Goal: Communication & Community: Ask a question

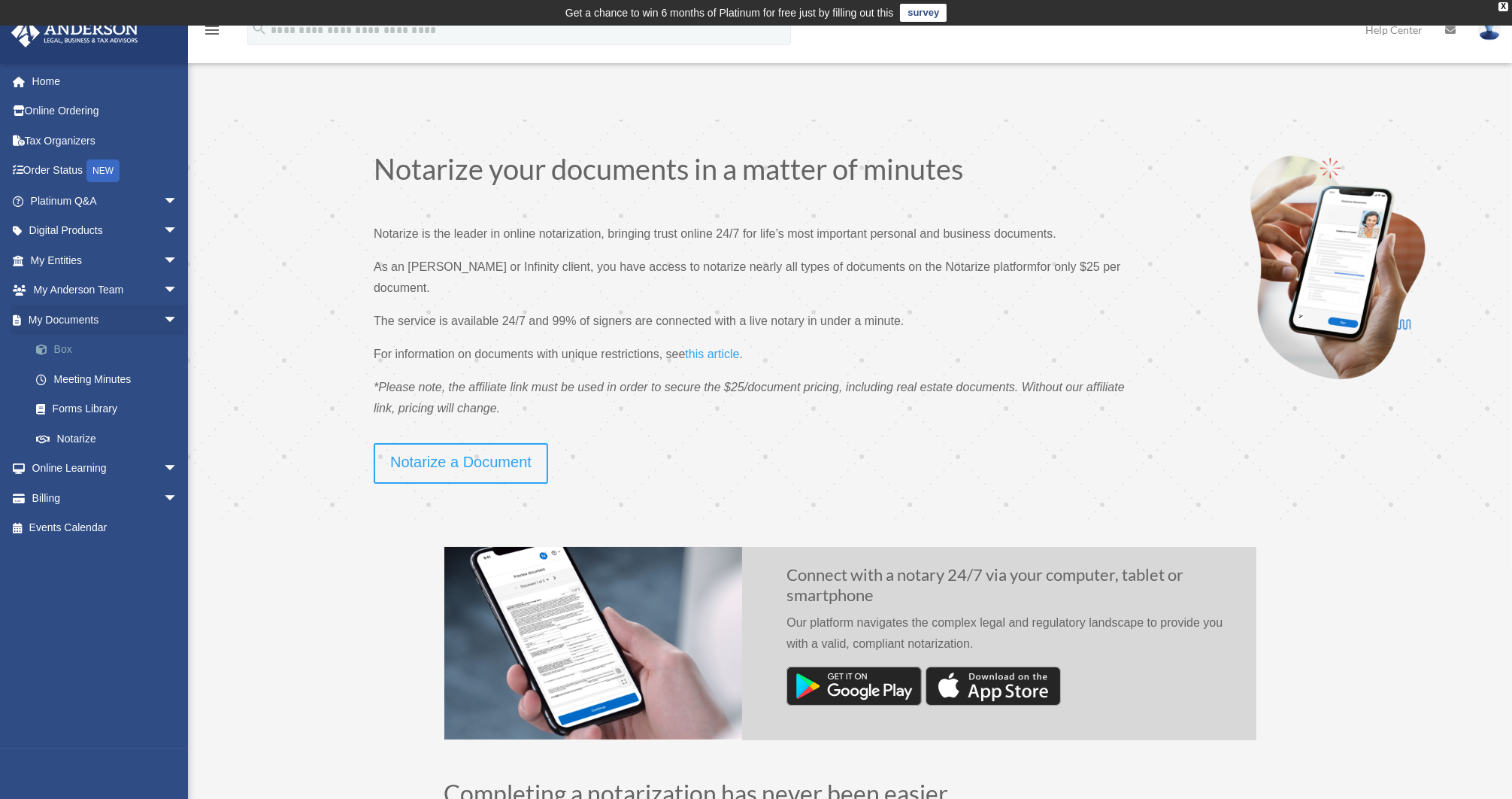
click at [88, 346] on link "Box" at bounding box center [110, 350] width 180 height 30
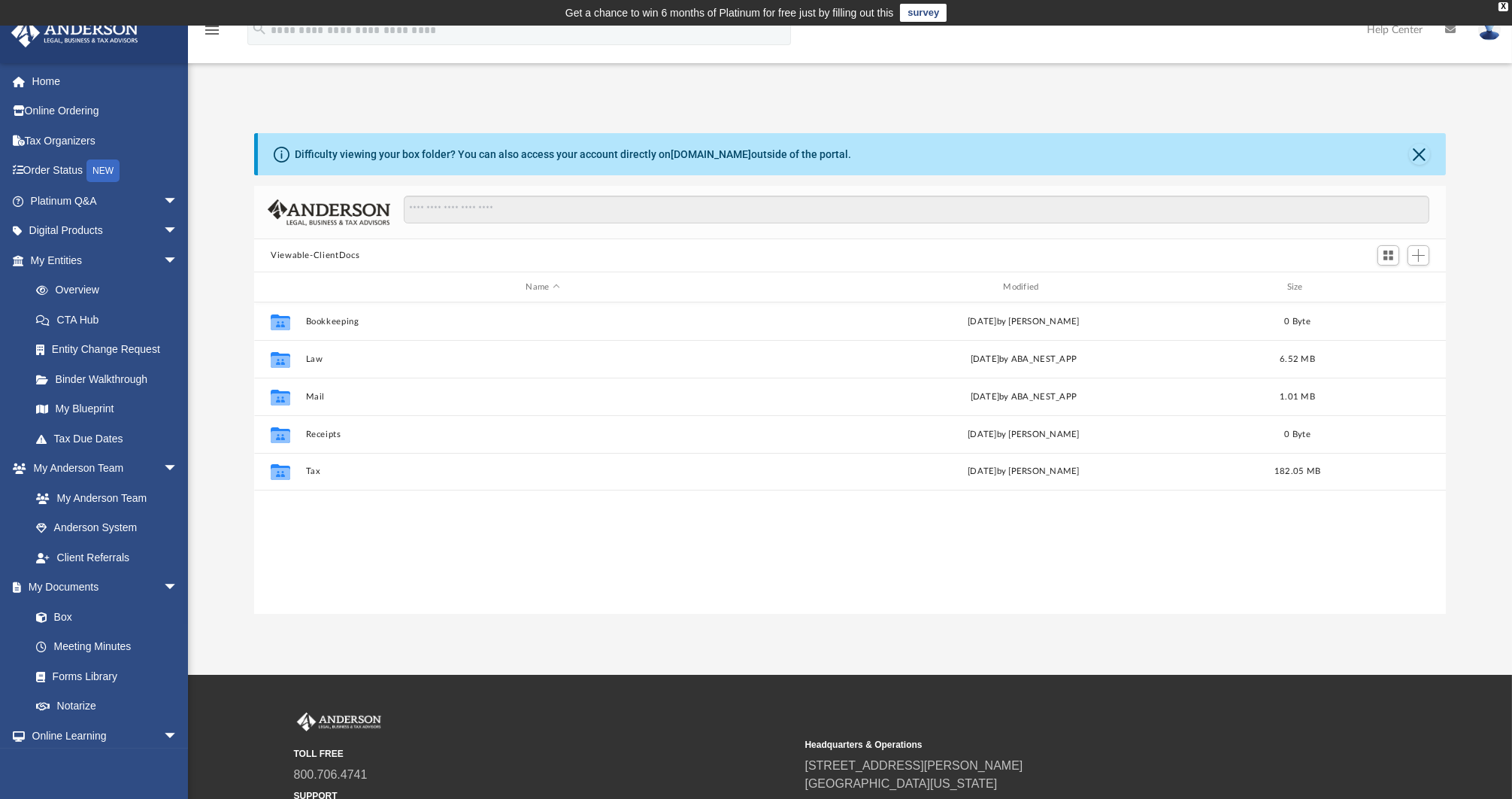
scroll to position [328, 1178]
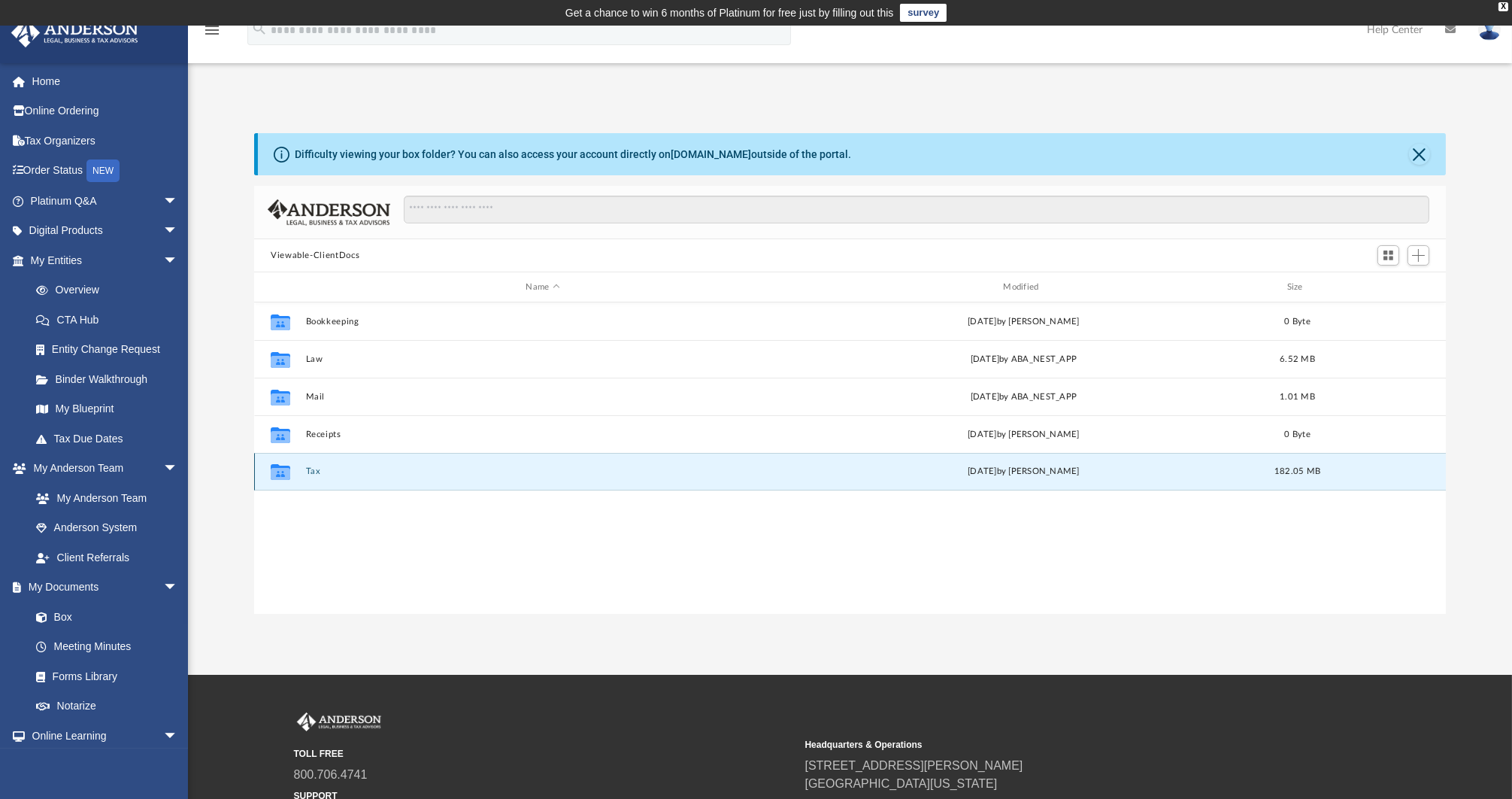
click at [311, 471] on button "Tax" at bounding box center [542, 471] width 475 height 10
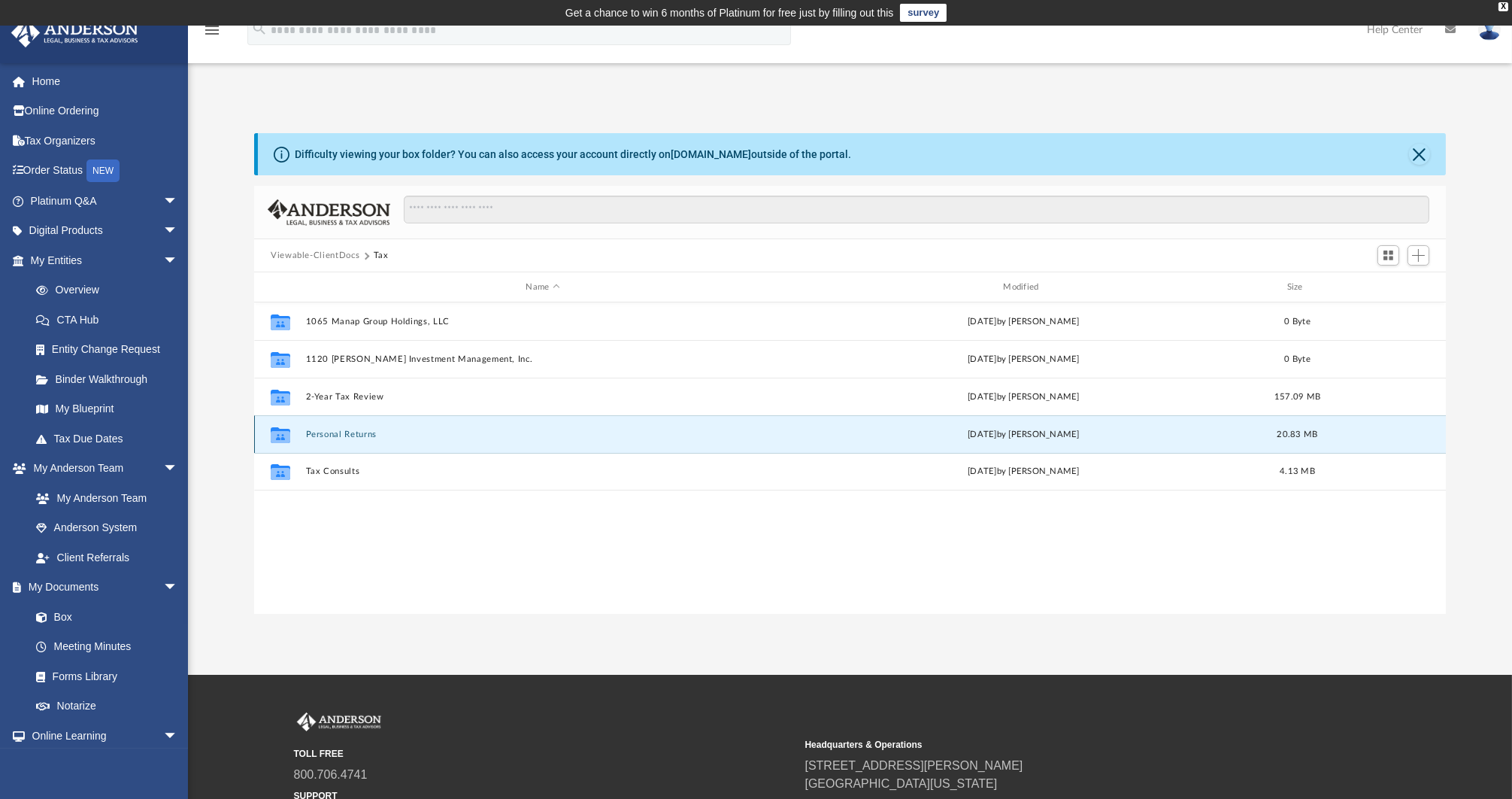
click at [351, 431] on button "Personal Returns" at bounding box center [542, 434] width 475 height 10
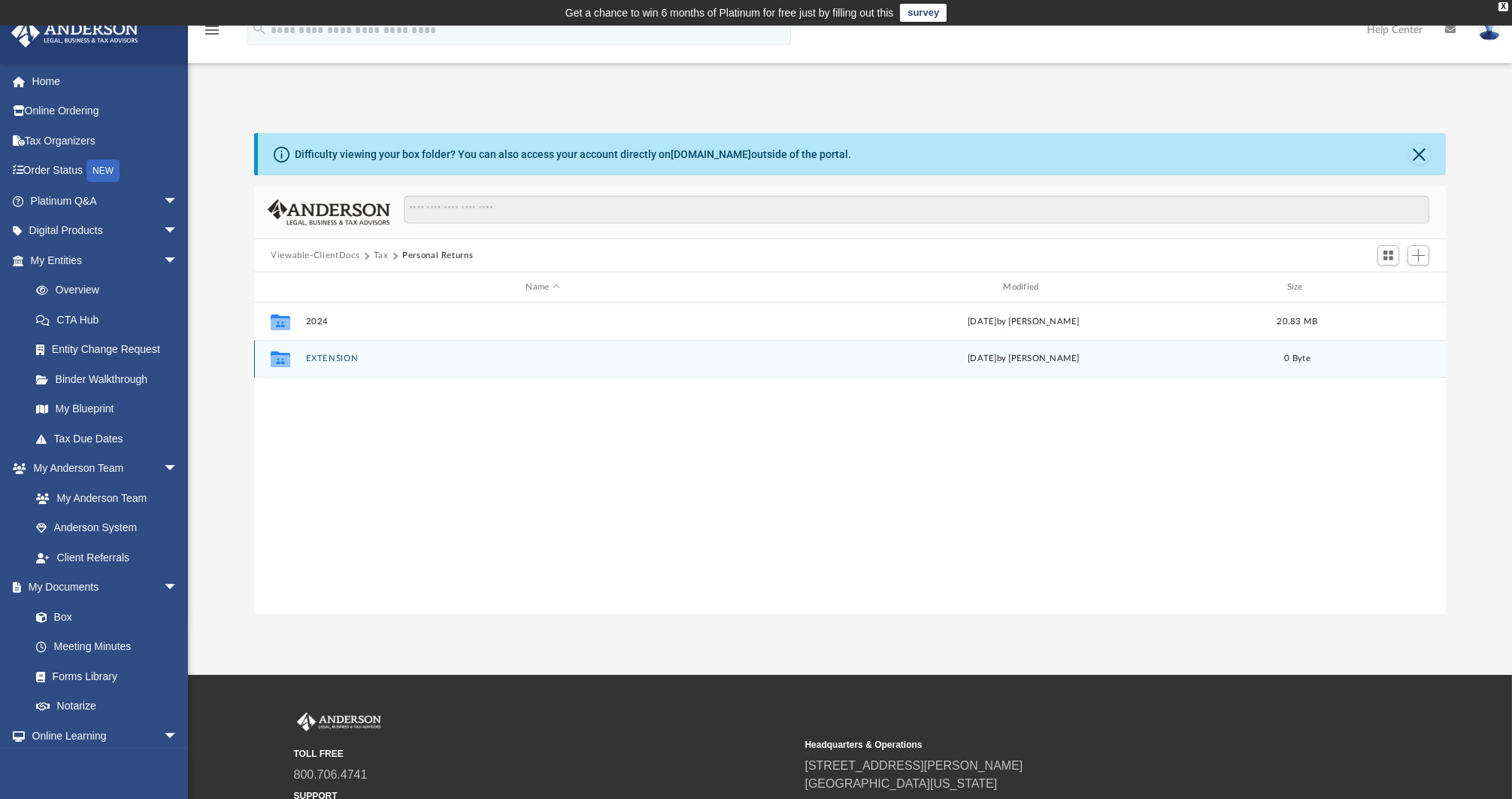
click at [335, 357] on button "EXTENSION" at bounding box center [542, 359] width 475 height 10
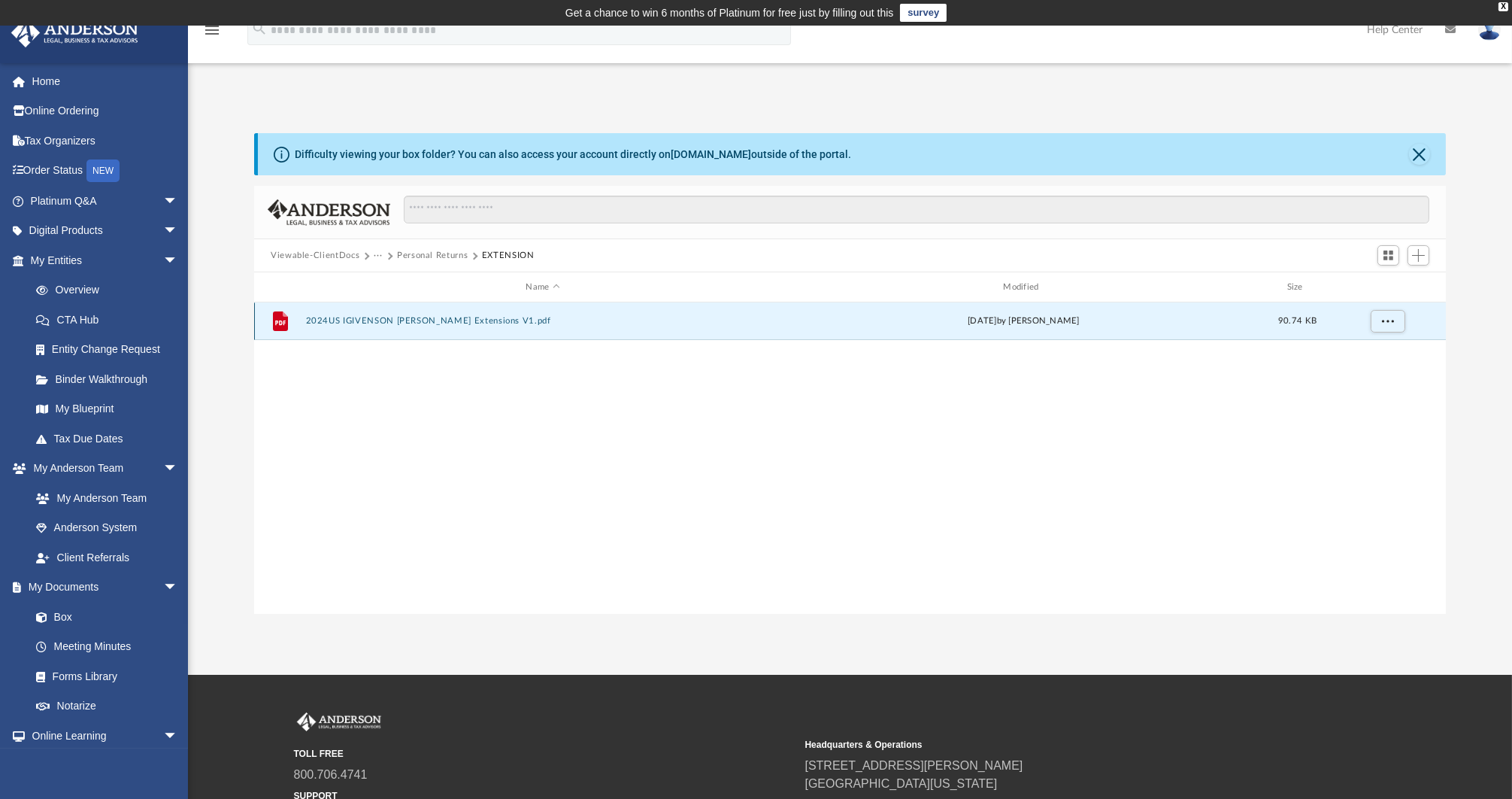
click at [389, 319] on button "2024US IGIVENSON PIARD Extensions V1.pdf" at bounding box center [542, 320] width 475 height 10
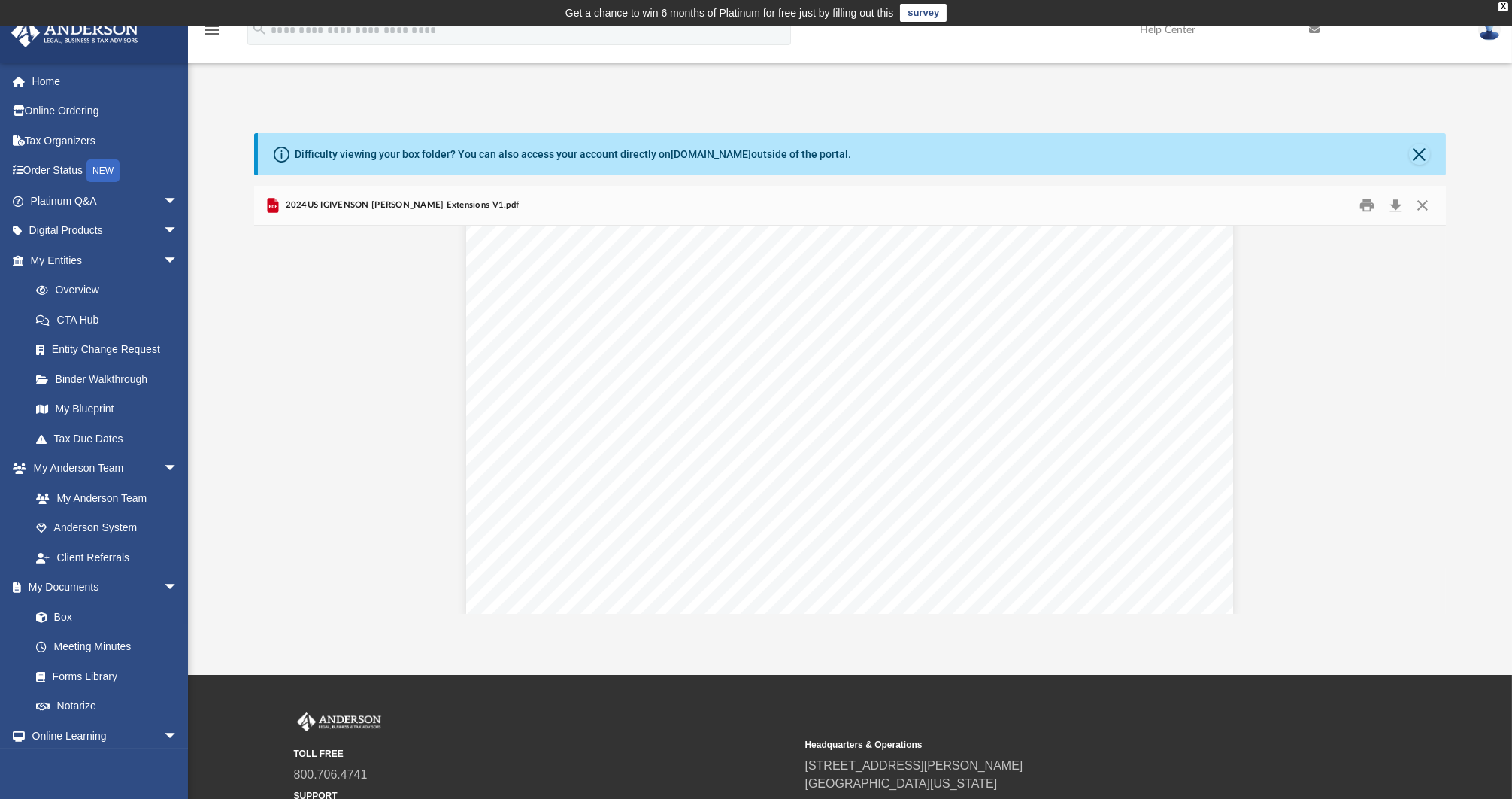
scroll to position [1641, 0]
click at [1393, 203] on button "Download" at bounding box center [1395, 205] width 28 height 24
click at [73, 200] on link "Platinum Q&A arrow_drop_down" at bounding box center [106, 200] width 191 height 30
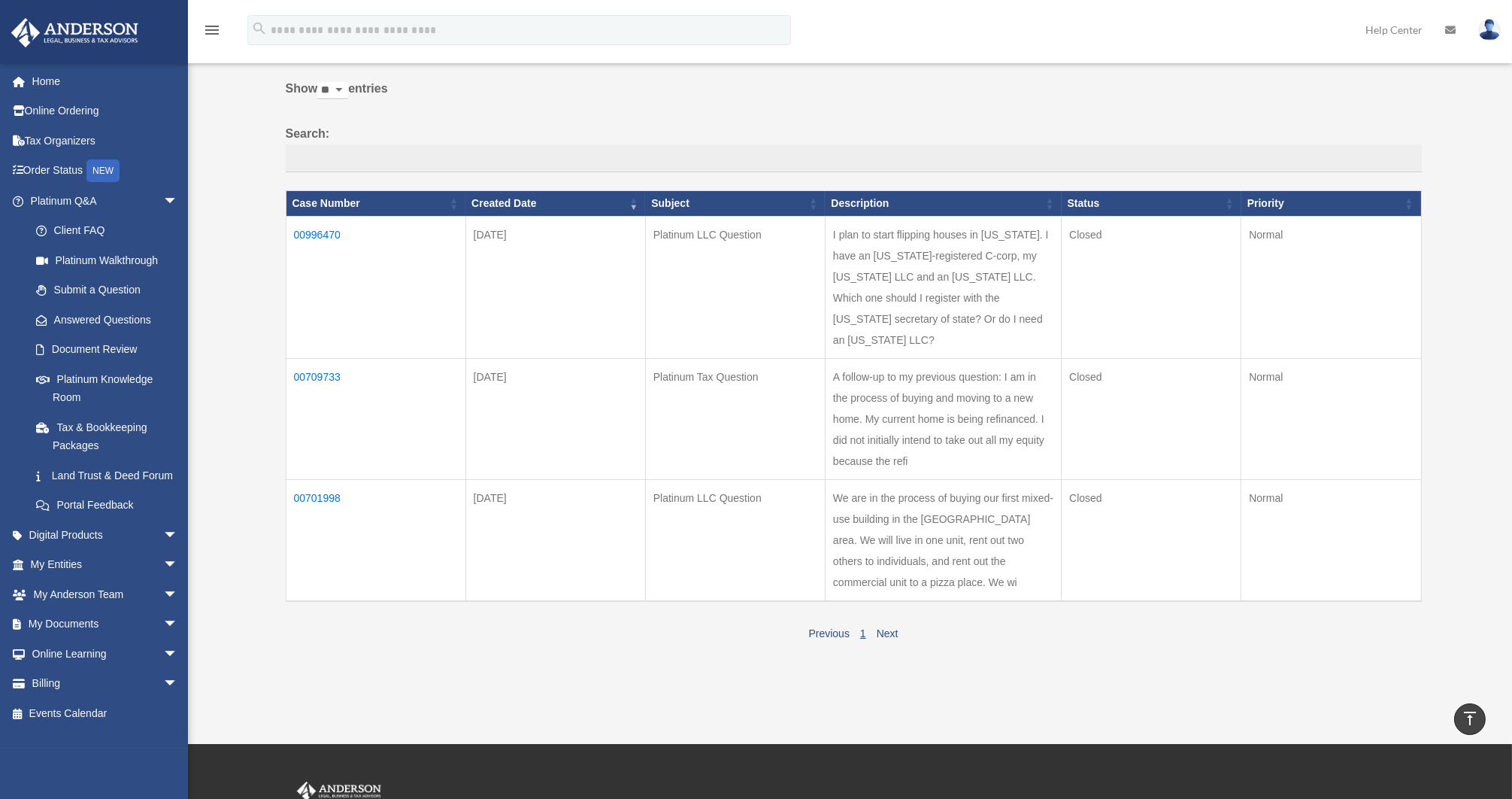
scroll to position [61, 0]
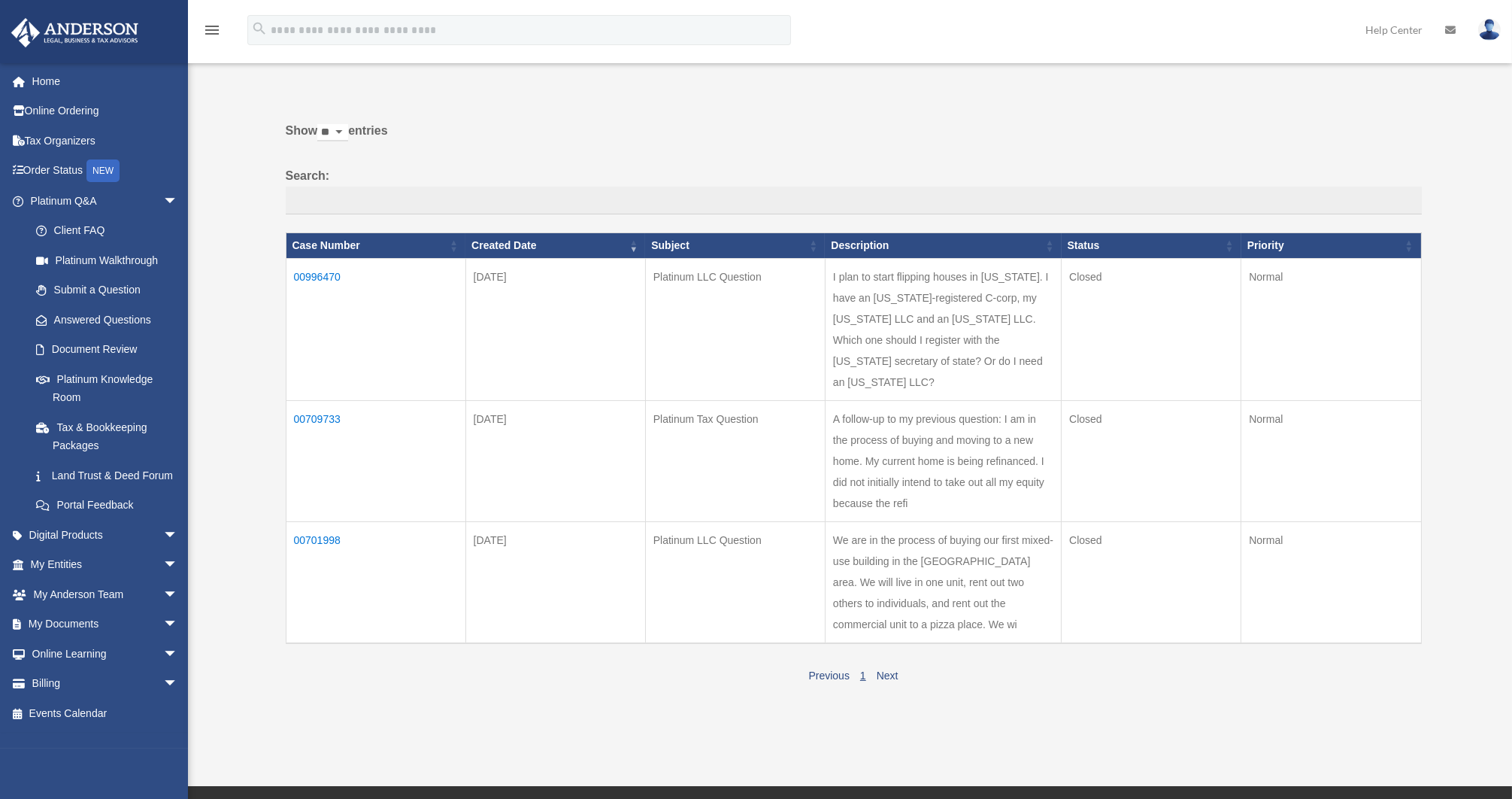
click at [316, 278] on td "00996470" at bounding box center [375, 329] width 180 height 143
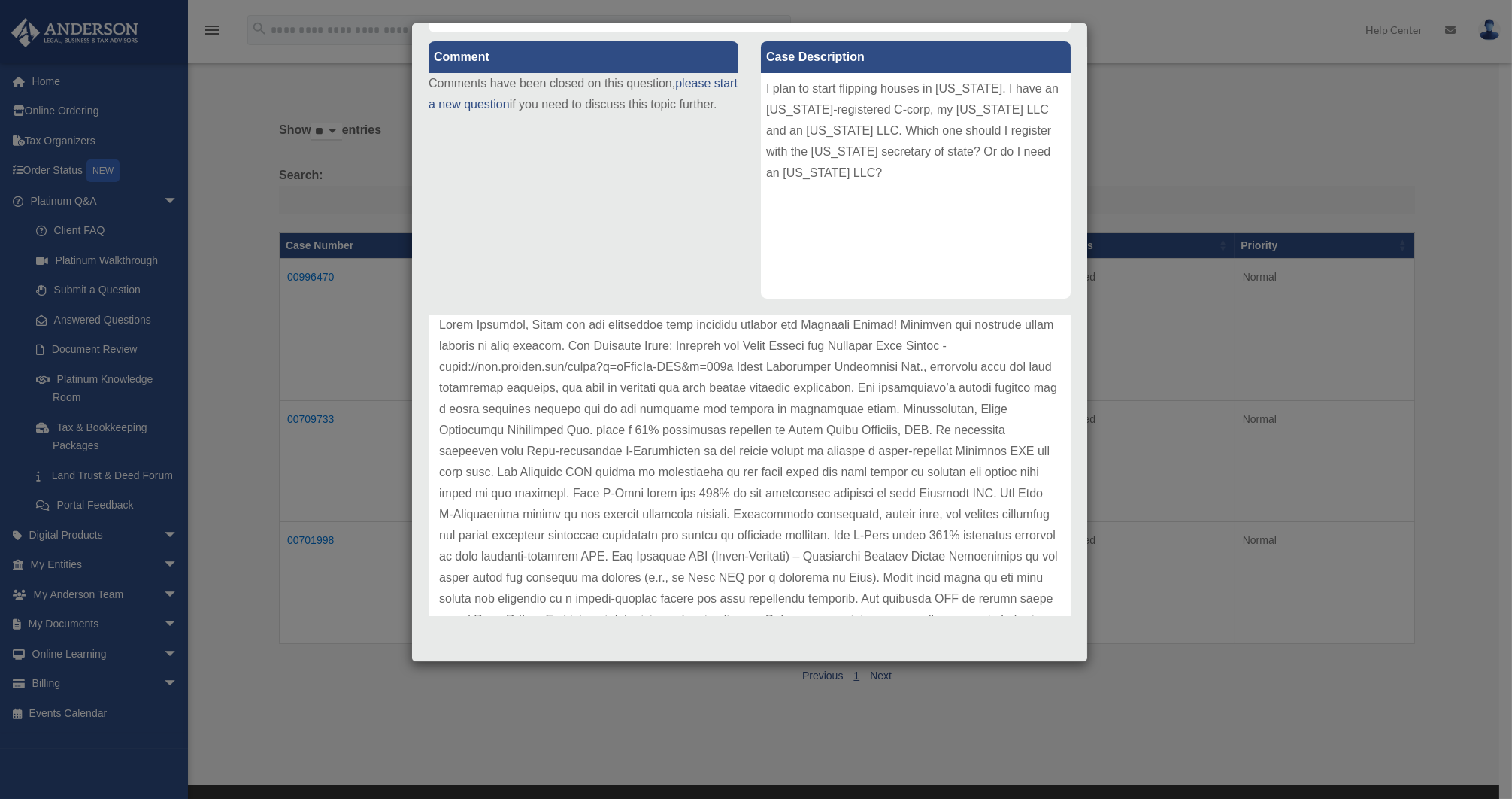
scroll to position [86, 0]
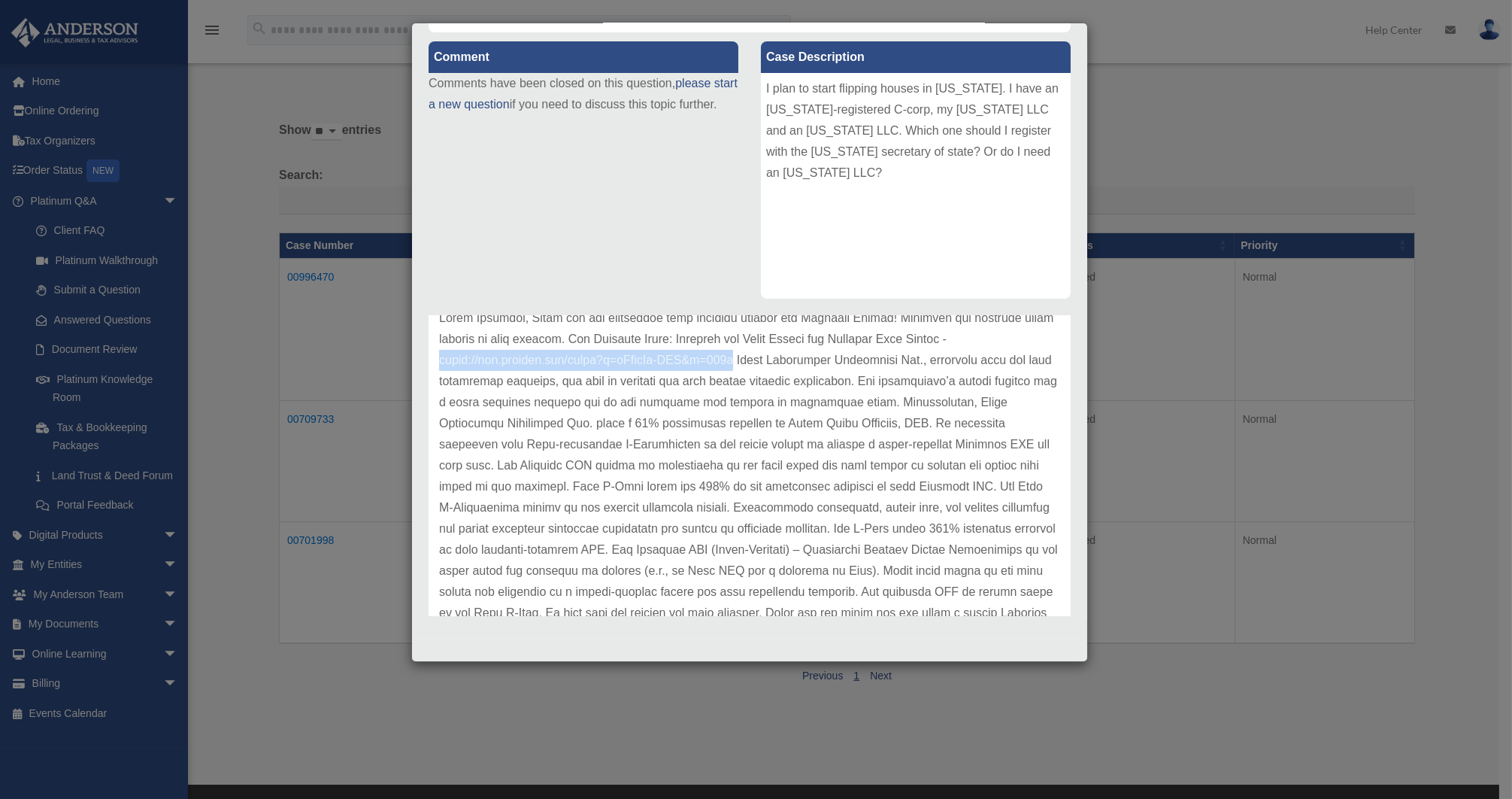
drag, startPoint x: 439, startPoint y: 359, endPoint x: 747, endPoint y: 361, distance: 308.0
click at [747, 361] on p at bounding box center [750, 476] width 621 height 337
copy p "https://www.youtube.com/watch?v=kWyxrRc-MKI&t=410s"
click at [714, 357] on p at bounding box center [750, 476] width 621 height 337
click at [239, 344] on div "Case Detail × Platinum LLC Question Case Number 00996470 Created Date June 4, 2…" at bounding box center [756, 399] width 1512 height 799
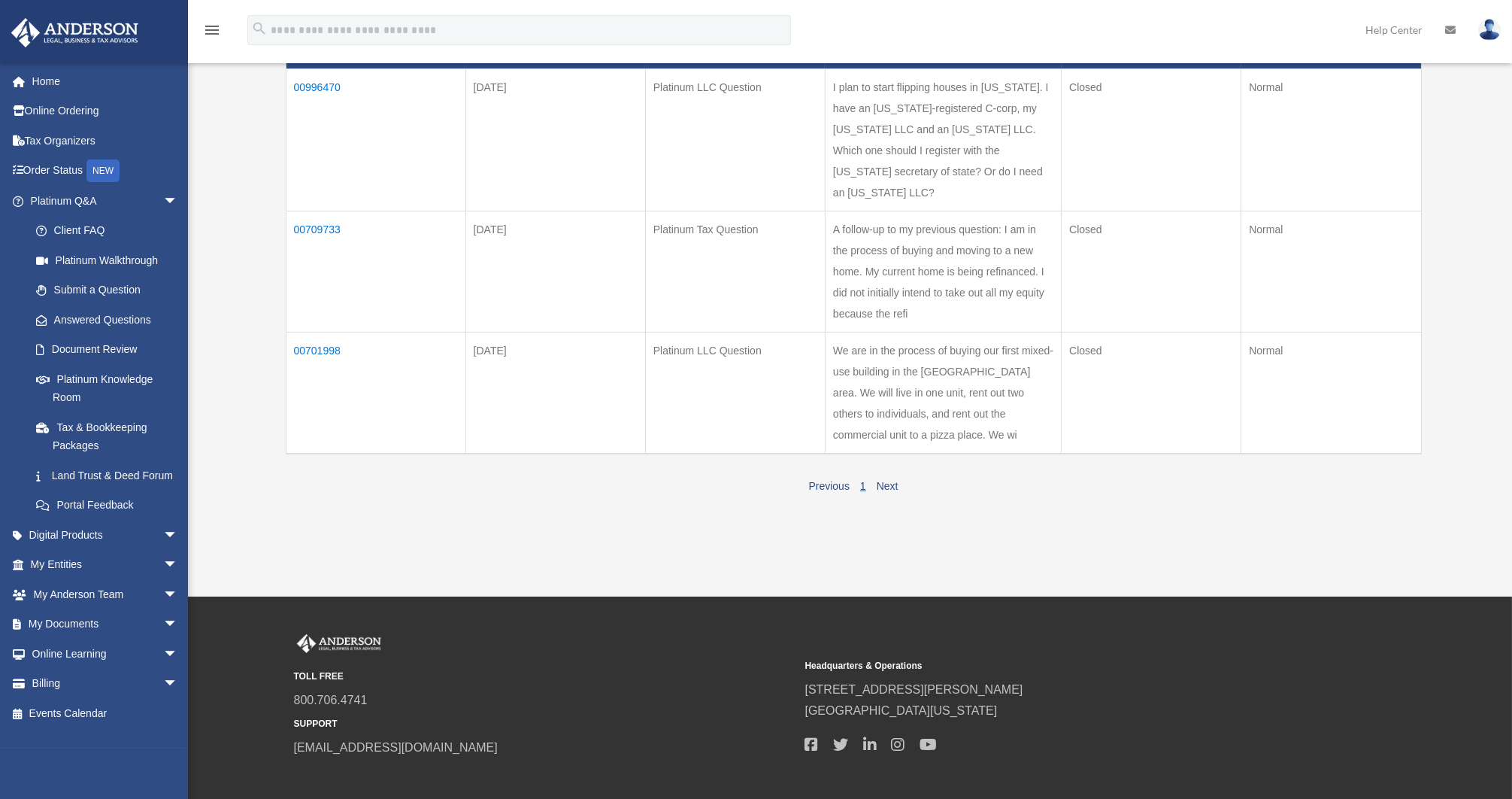
scroll to position [0, 0]
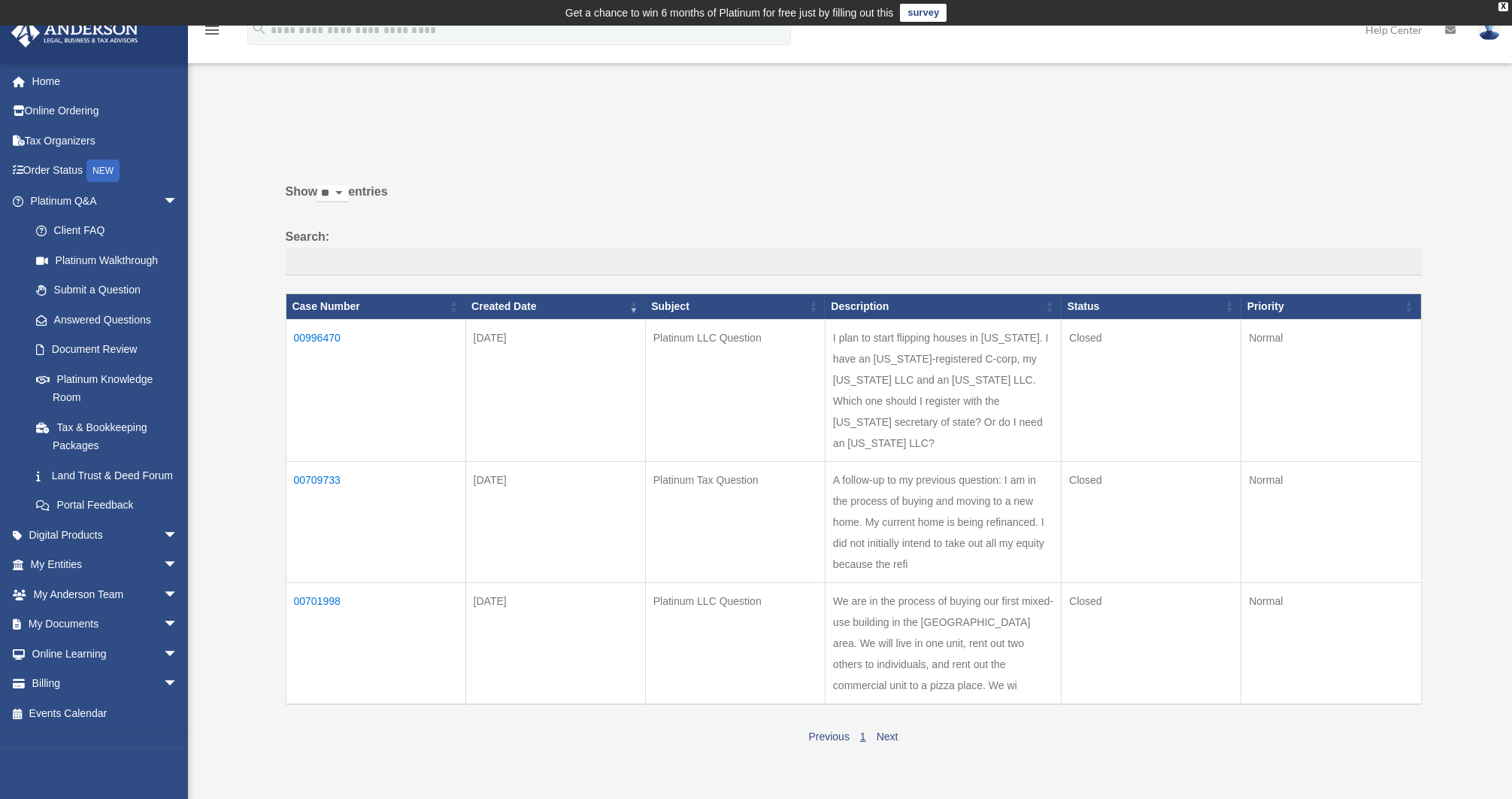
click at [231, 416] on div "Past Questions & Answers piardinvestments@gmail.com Sign Out piardinvestments@g…" at bounding box center [756, 435] width 1512 height 700
click at [244, 321] on div "Past Questions & Answers piardinvestments@gmail.com Sign Out piardinvestments@g…" at bounding box center [756, 435] width 1512 height 700
click at [232, 236] on div "Past Questions & Answers piardinvestments@gmail.com Sign Out piardinvestments@g…" at bounding box center [756, 435] width 1512 height 700
click at [238, 371] on div "Past Questions & Answers piardinvestments@gmail.com Sign Out piardinvestments@g…" at bounding box center [756, 435] width 1512 height 700
click at [110, 289] on link "Submit a Question" at bounding box center [110, 290] width 180 height 30
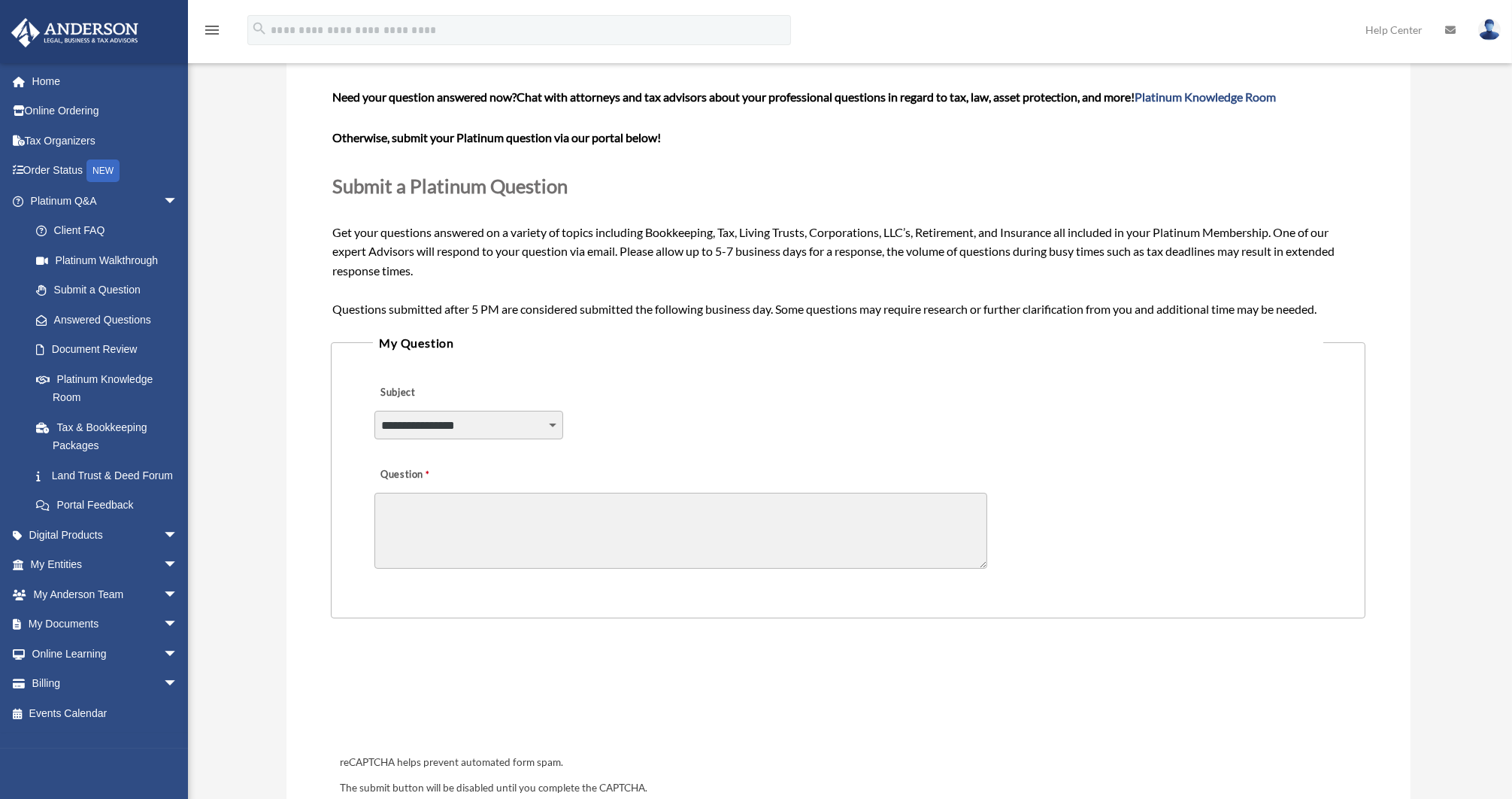
scroll to position [143, 0]
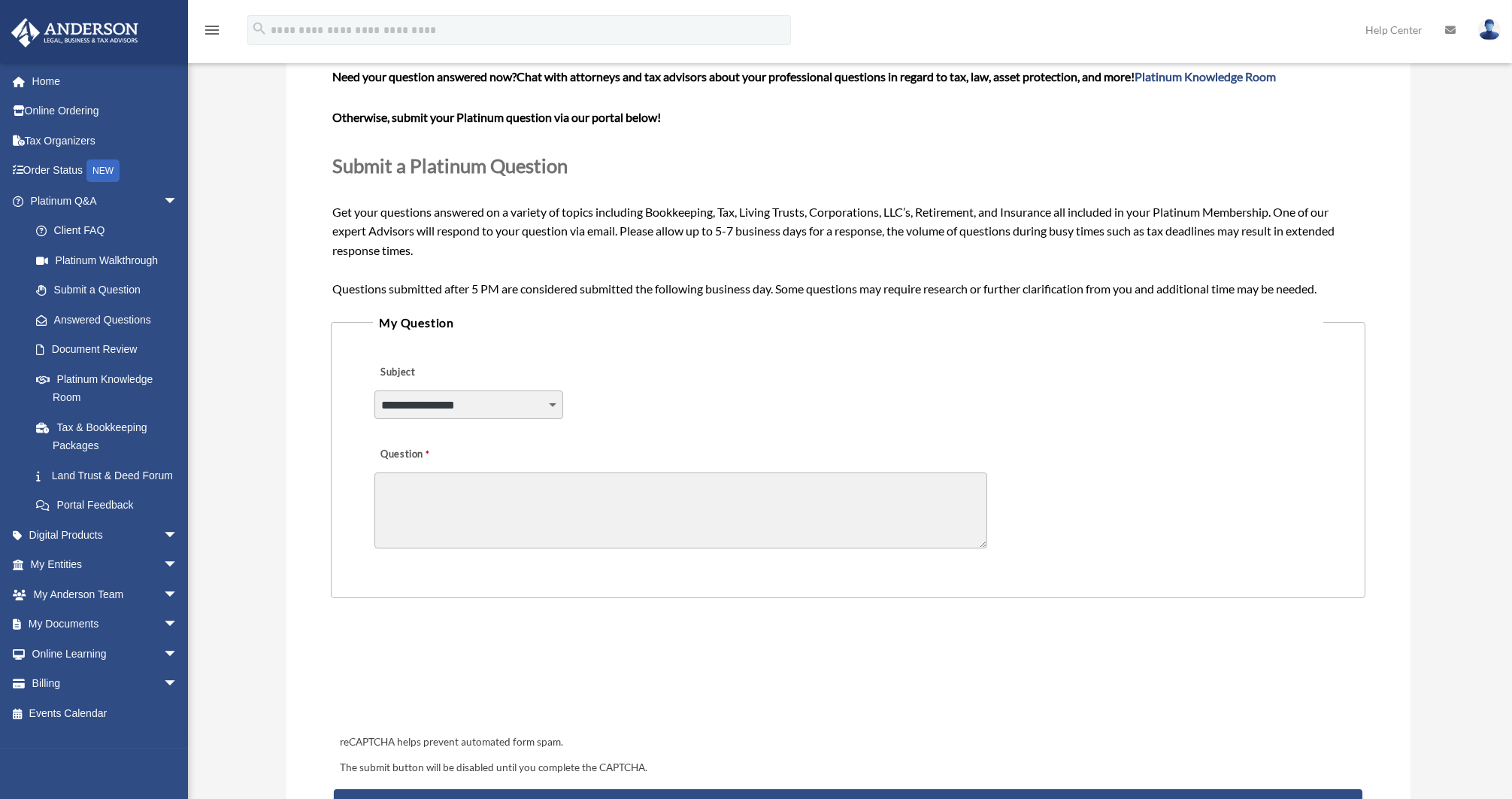
click at [534, 396] on select "**********" at bounding box center [468, 404] width 188 height 29
select select "******"
click at [374, 390] on select "**********" at bounding box center [468, 404] width 188 height 29
click at [498, 504] on textarea "Question" at bounding box center [681, 510] width 613 height 76
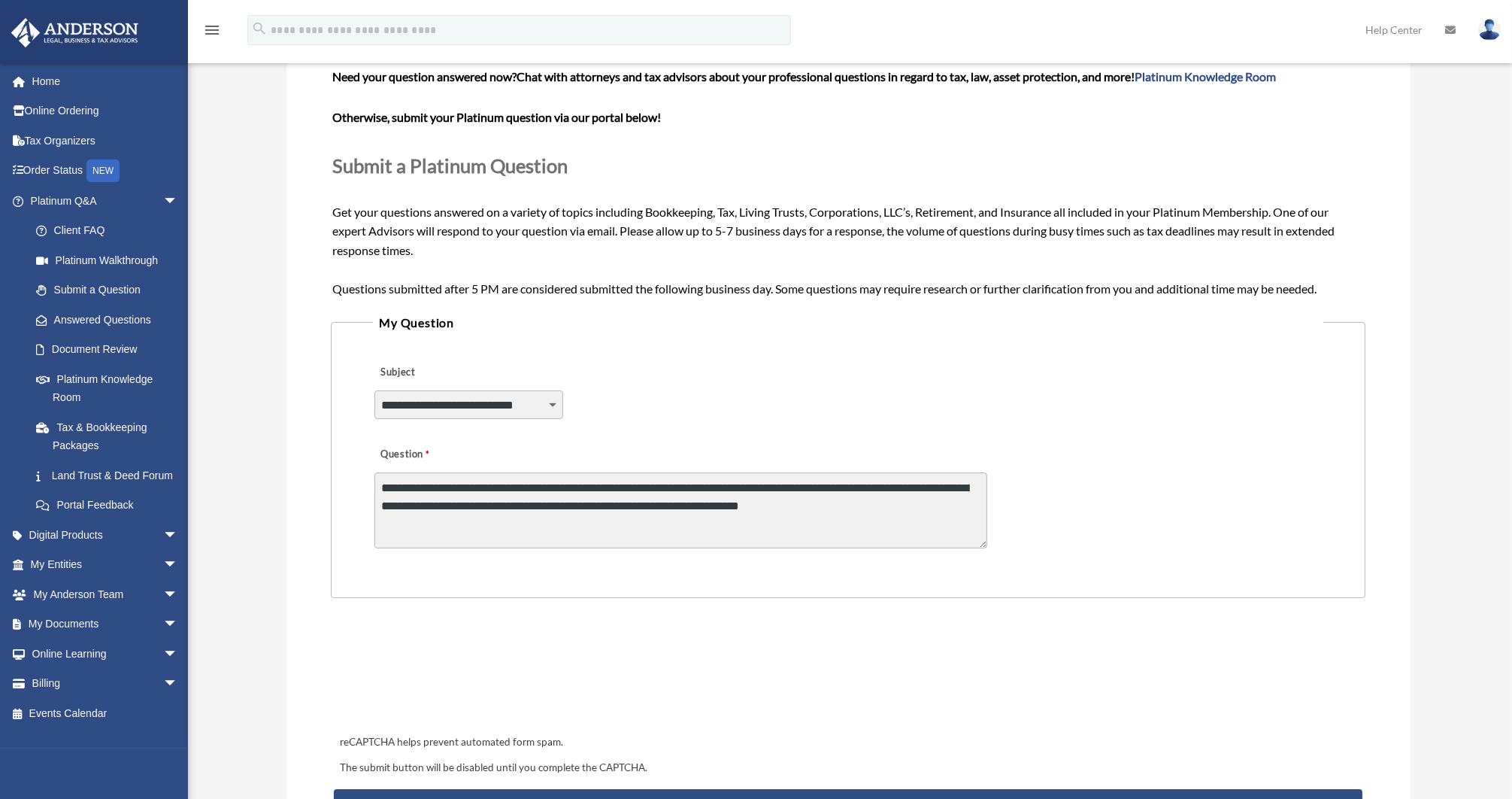
click at [610, 474] on textarea "**********" at bounding box center [681, 510] width 613 height 76
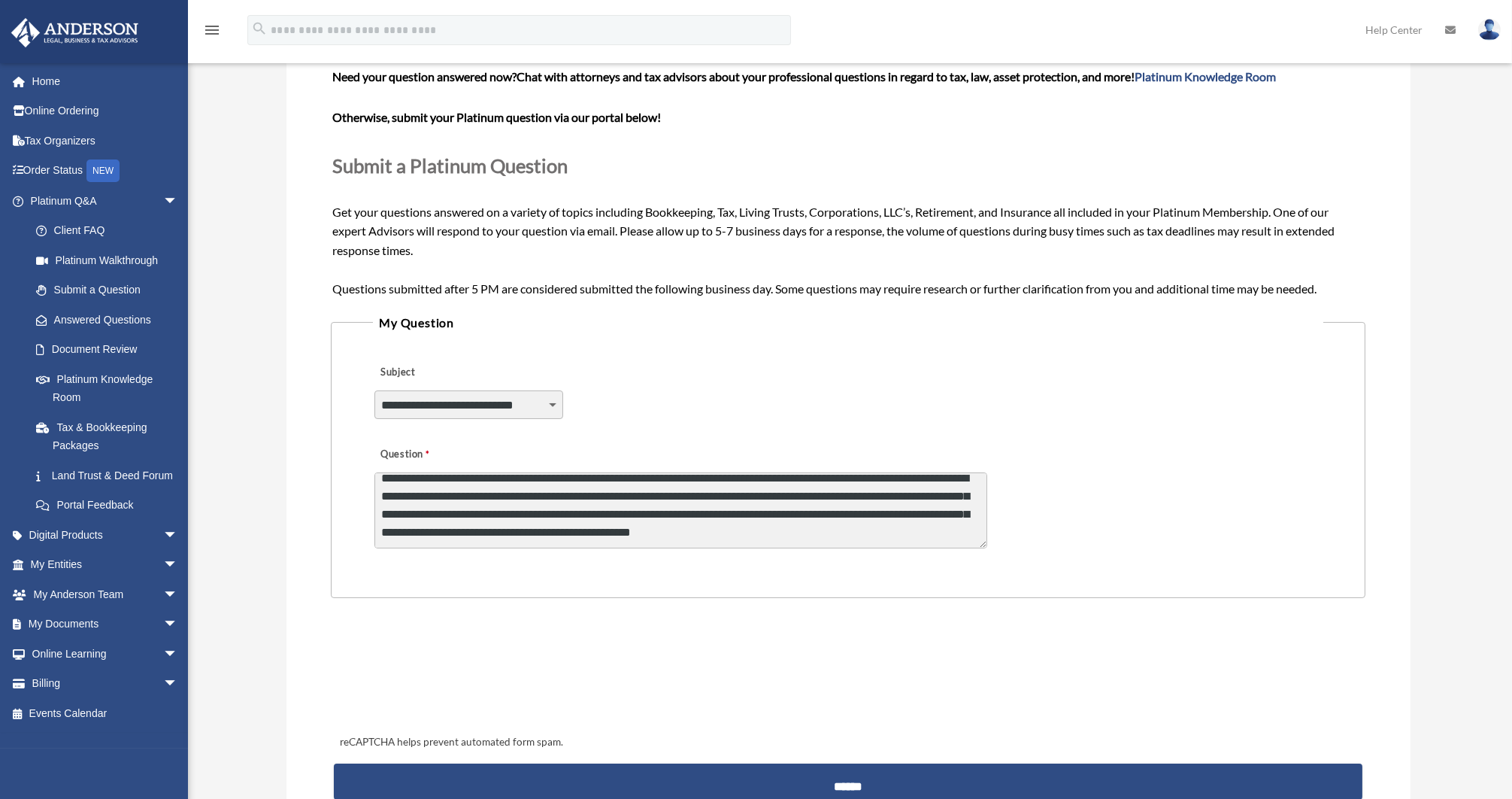
scroll to position [20, 0]
click at [927, 537] on textarea "**********" at bounding box center [681, 510] width 613 height 76
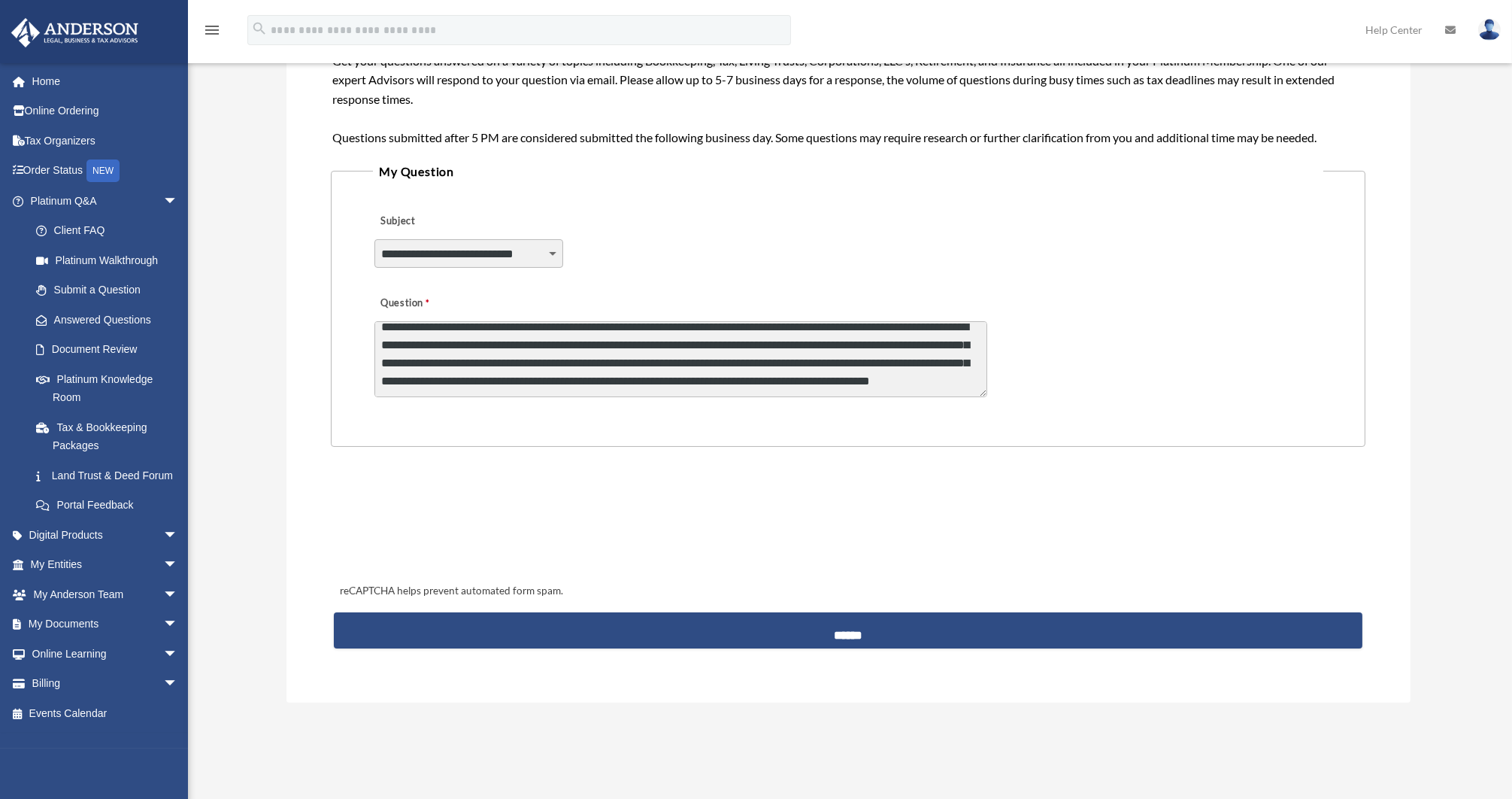
scroll to position [324, 0]
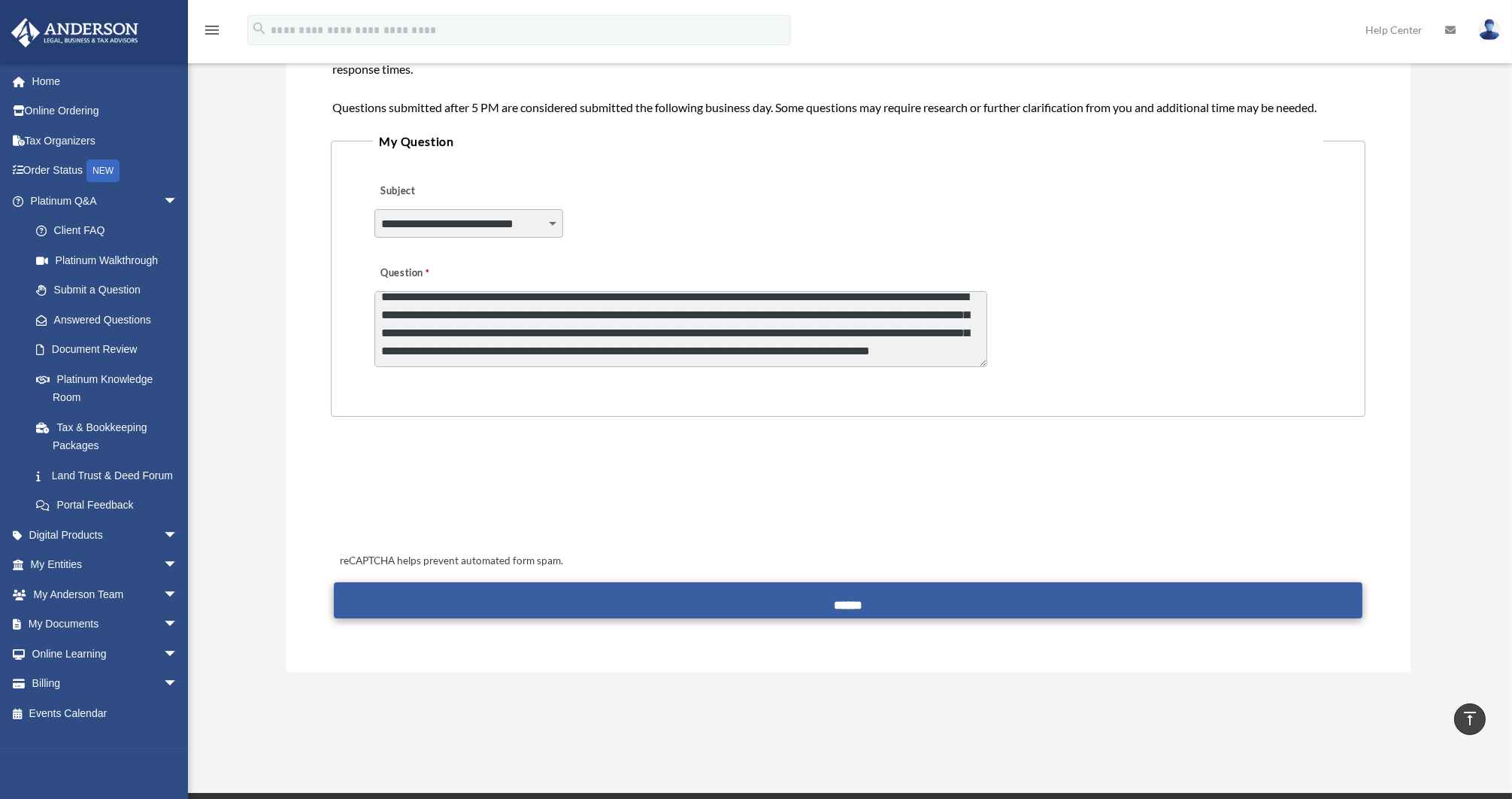
type textarea "**********"
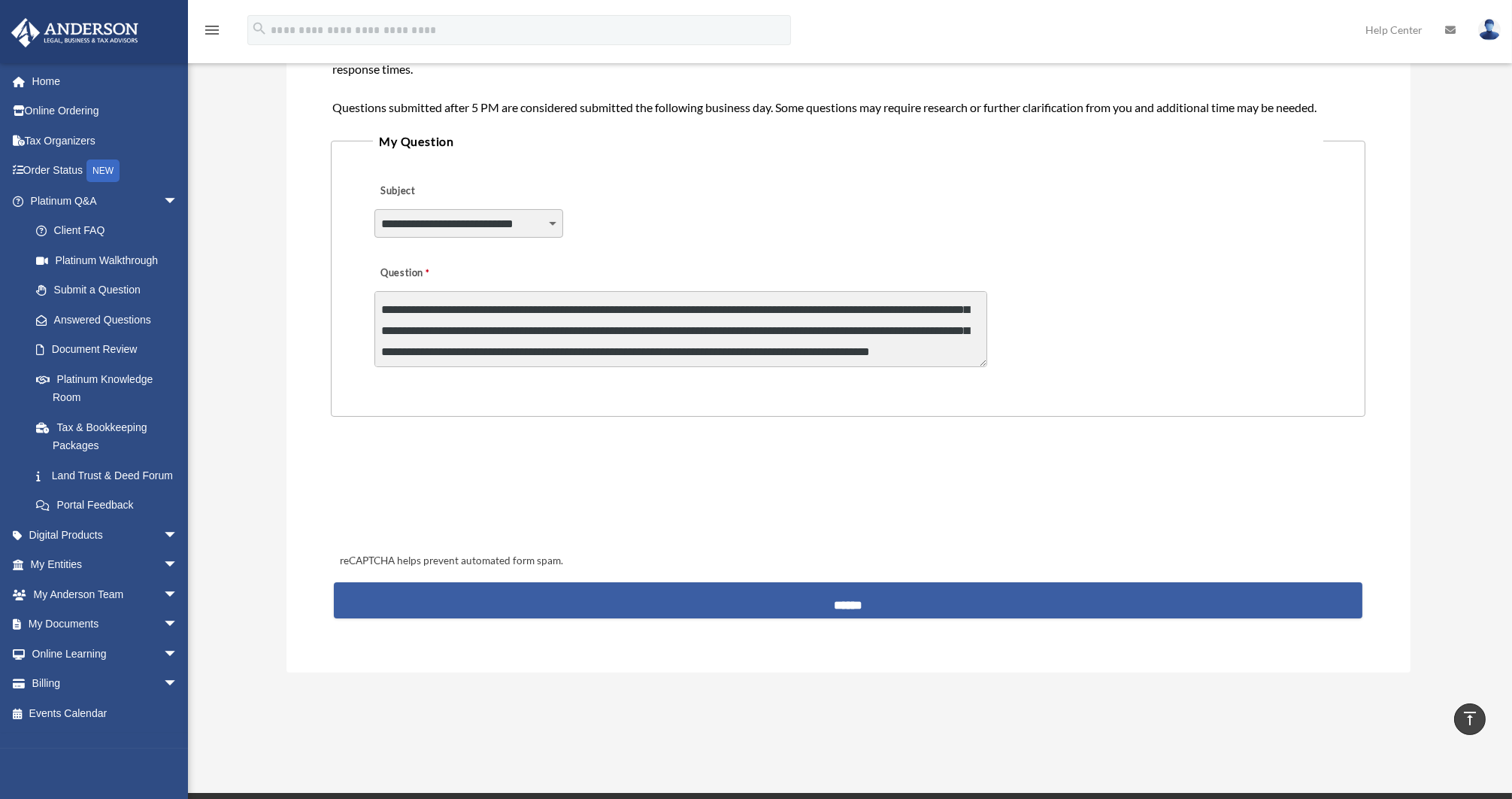
click at [893, 607] on input "******" at bounding box center [848, 599] width 1028 height 36
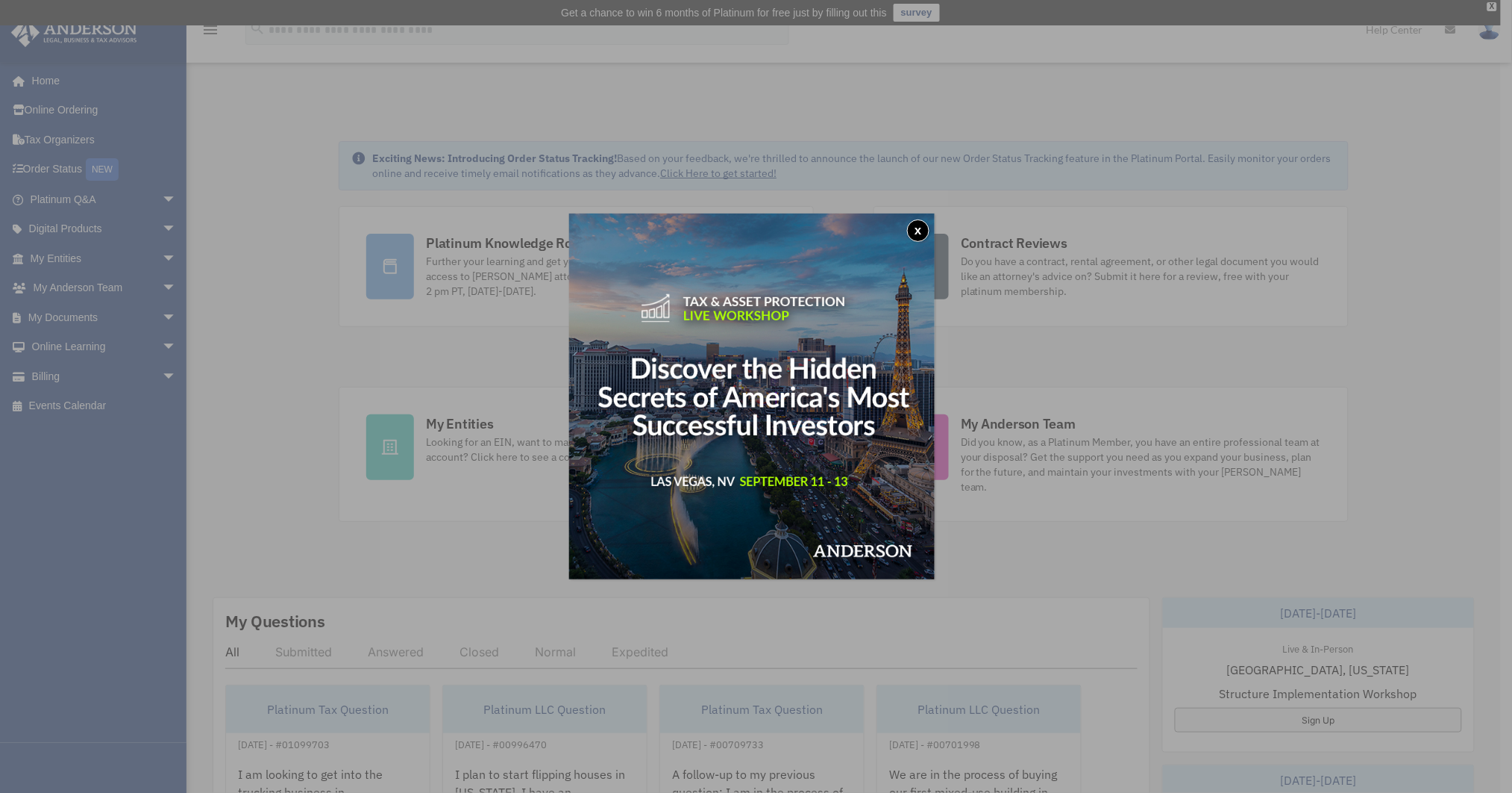
click at [926, 227] on button "x" at bounding box center [917, 230] width 22 height 22
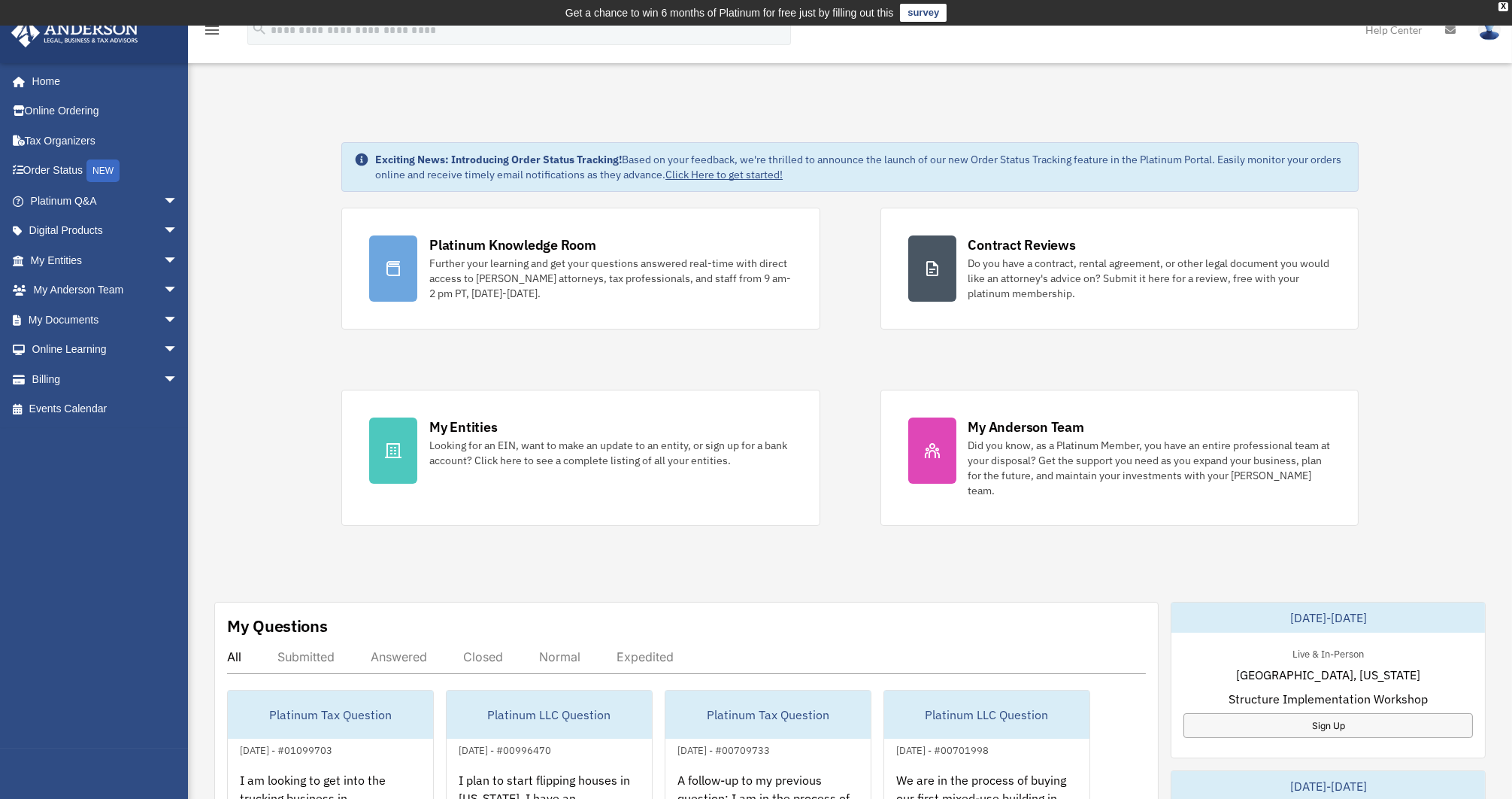
click at [274, 322] on div "Exciting News: Introducing Order Status Tracking! Based on your feedback, we're…" at bounding box center [850, 787] width 1346 height 1366
click at [245, 365] on div "Exciting News: Introducing Order Status Tracking! Based on your feedback, we're…" at bounding box center [850, 787] width 1346 height 1366
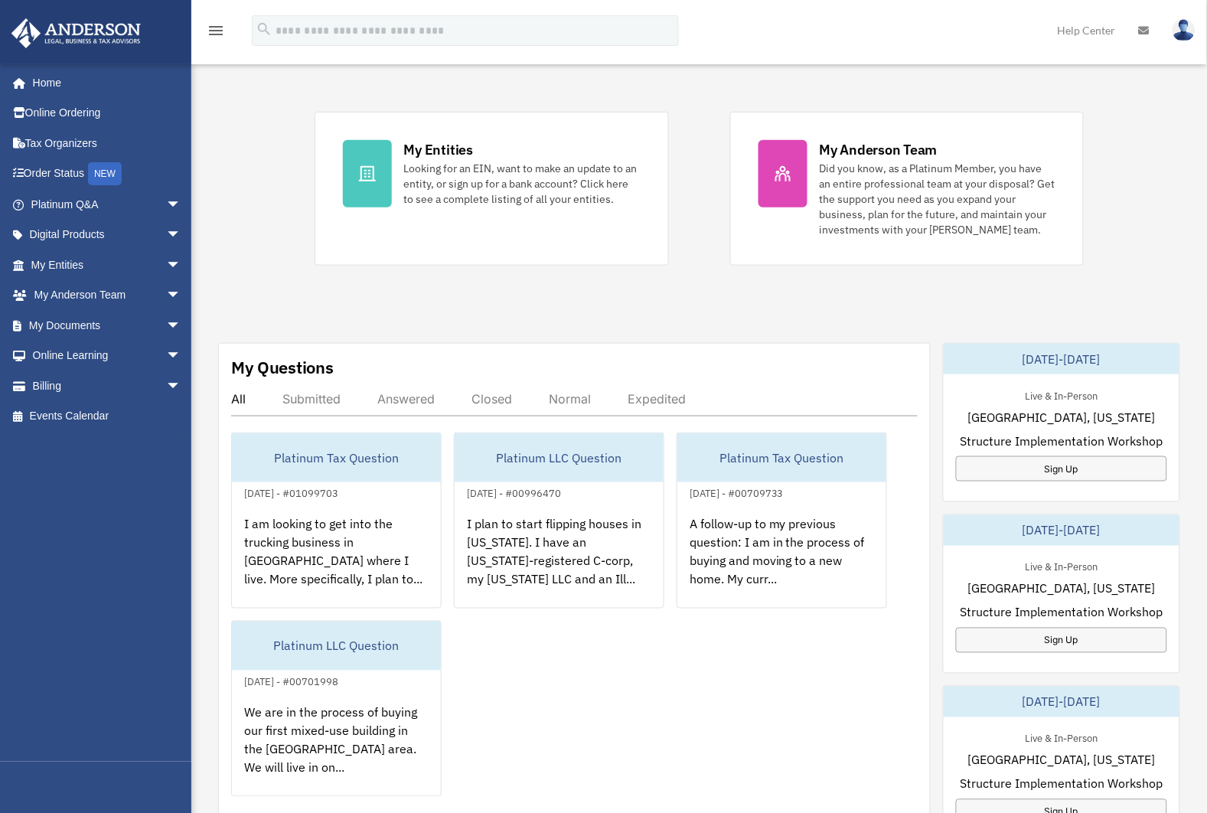
scroll to position [295, 0]
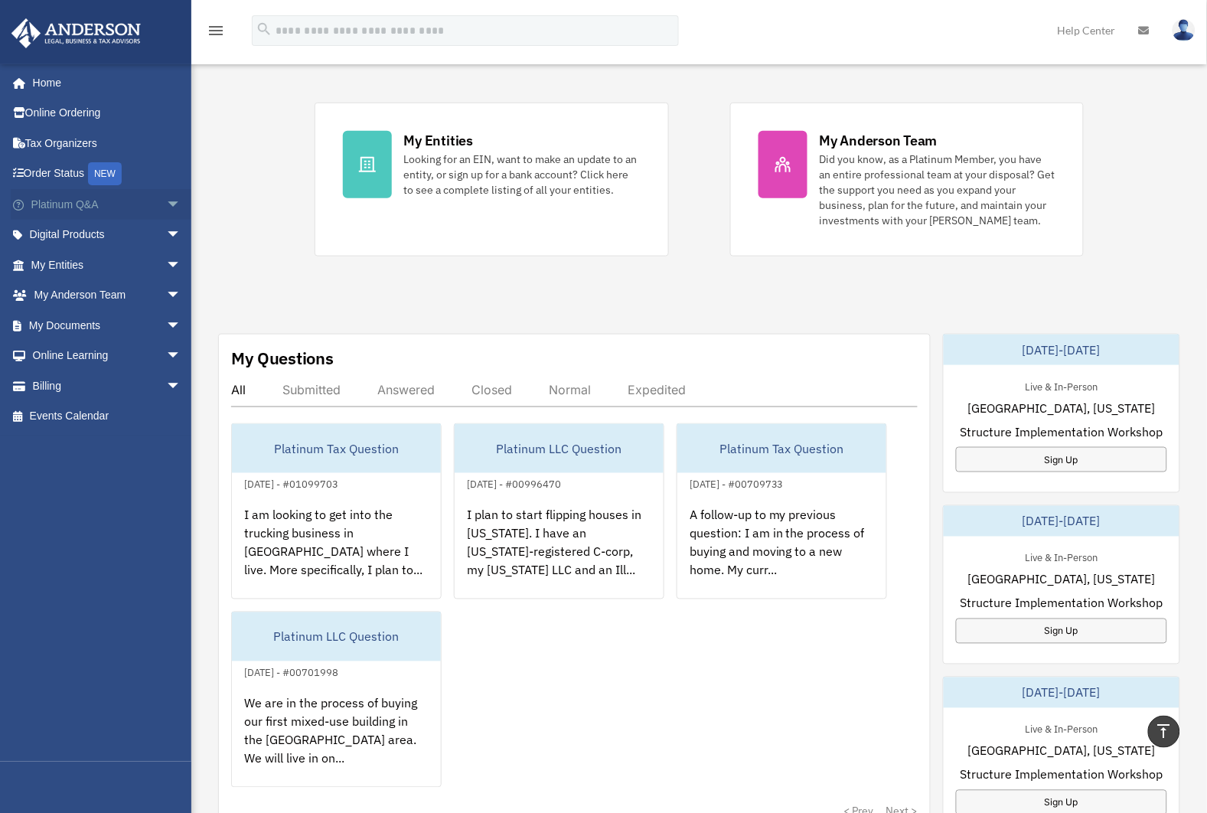
click at [107, 200] on link "Platinum Q&A arrow_drop_down" at bounding box center [108, 204] width 194 height 31
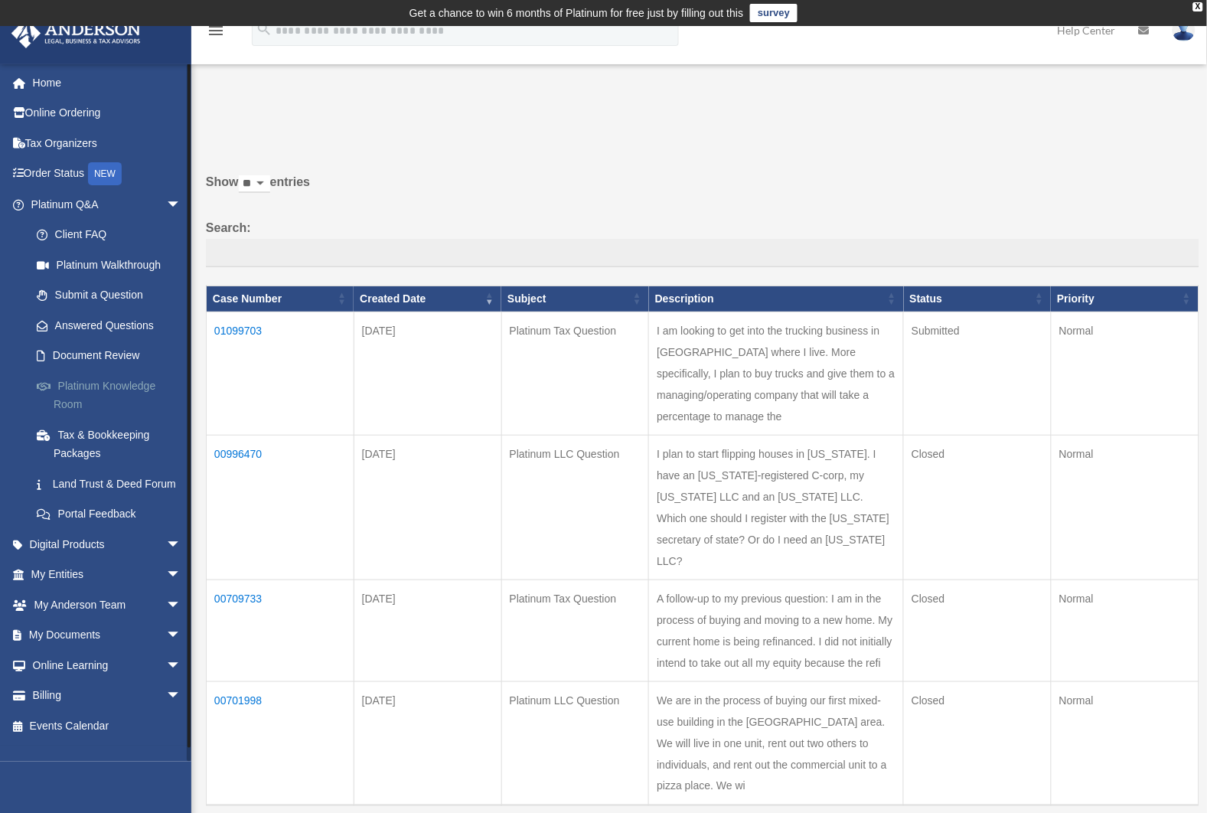
click at [97, 380] on link "Platinum Knowledge Room" at bounding box center [112, 394] width 183 height 49
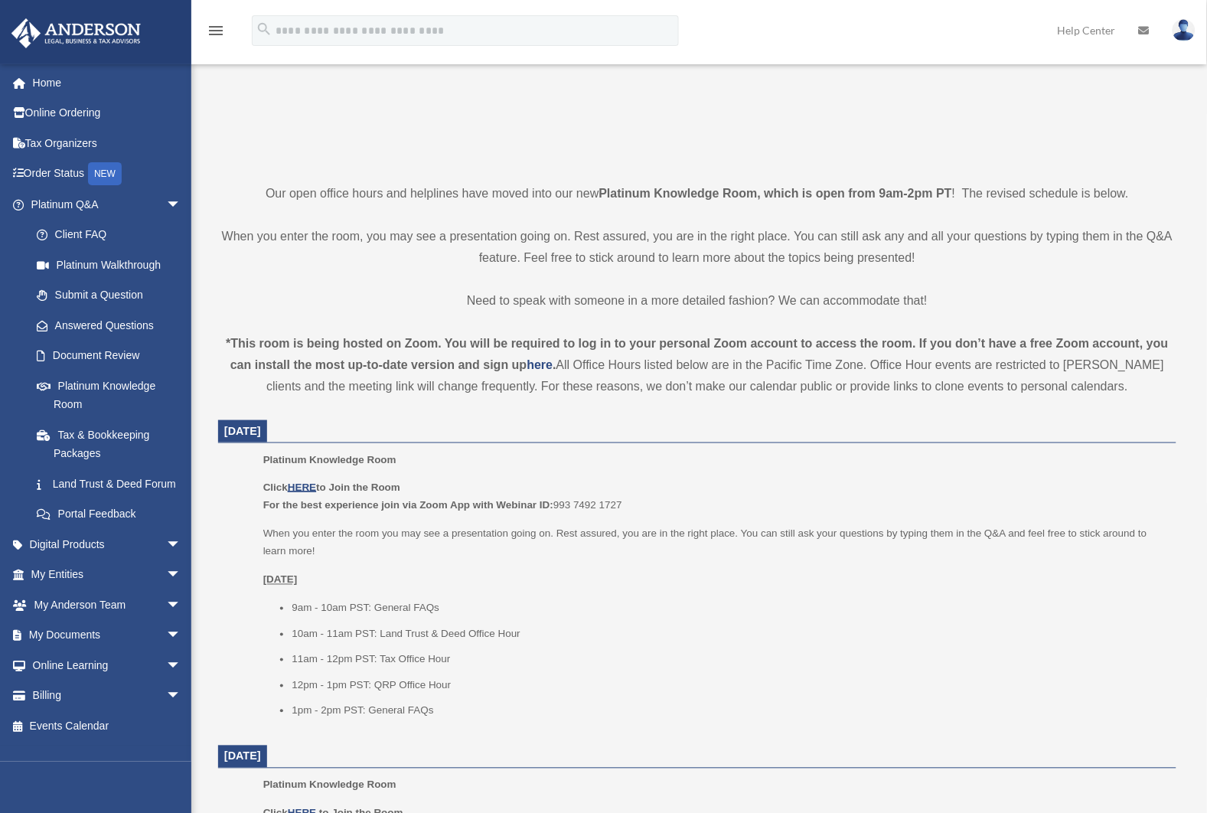
scroll to position [453, 0]
